Goal: Obtain resource: Download file/media

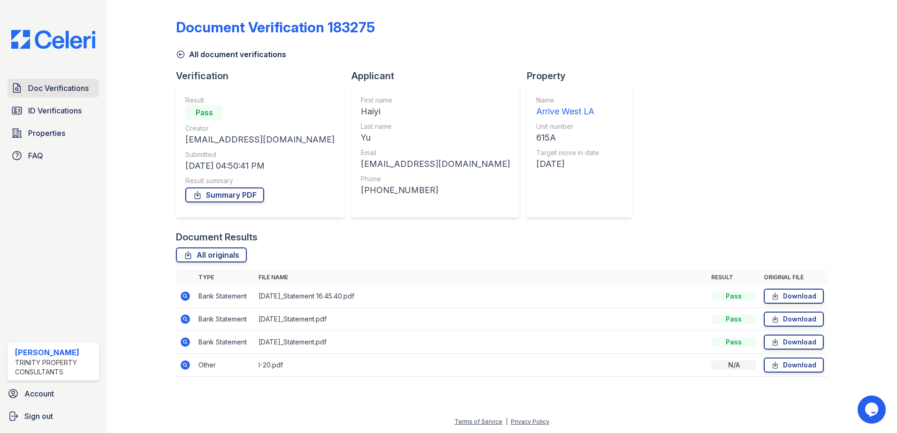
click at [26, 91] on link "Doc Verifications" at bounding box center [53, 88] width 91 height 19
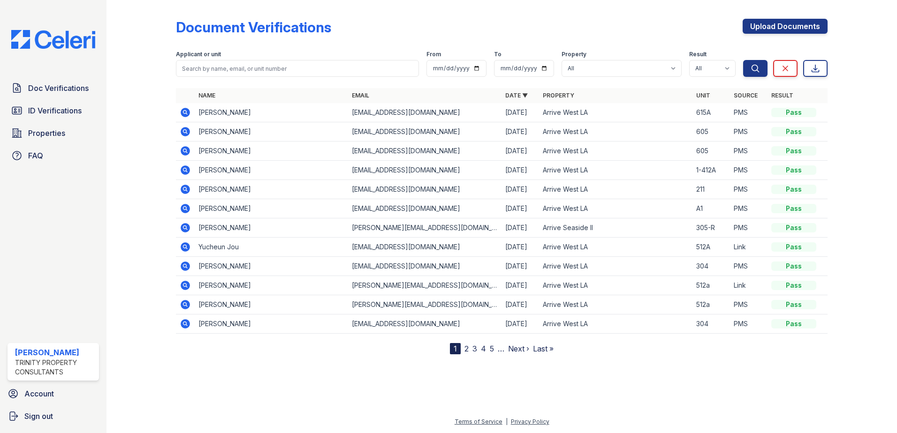
click at [185, 190] on icon at bounding box center [184, 189] width 2 height 2
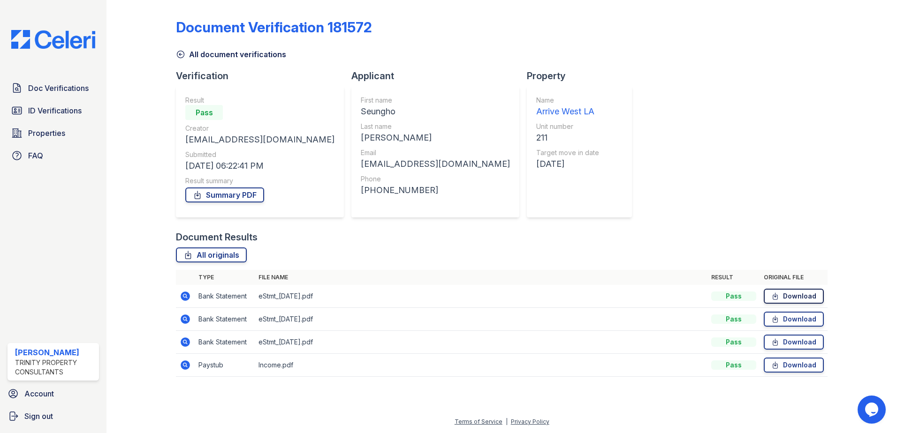
click at [807, 296] on link "Download" at bounding box center [794, 296] width 60 height 15
click at [779, 321] on icon at bounding box center [775, 319] width 8 height 9
click at [811, 344] on link "Download" at bounding box center [794, 342] width 60 height 15
click at [786, 362] on link "Download" at bounding box center [794, 365] width 60 height 15
click at [38, 83] on span "Doc Verifications" at bounding box center [58, 88] width 61 height 11
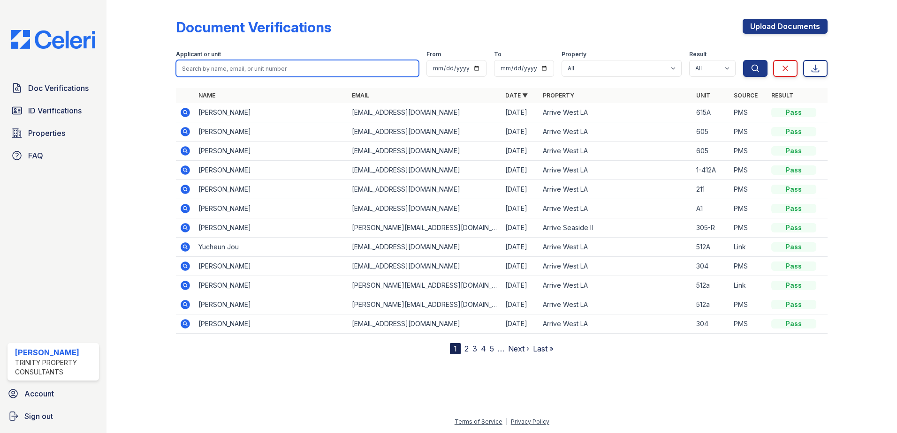
click at [217, 74] on input "search" at bounding box center [297, 68] width 243 height 17
type input "sheryl lee"
click at [743, 60] on button "Search" at bounding box center [755, 68] width 24 height 17
